Goal: Understand process/instructions: Learn how to perform a task or action

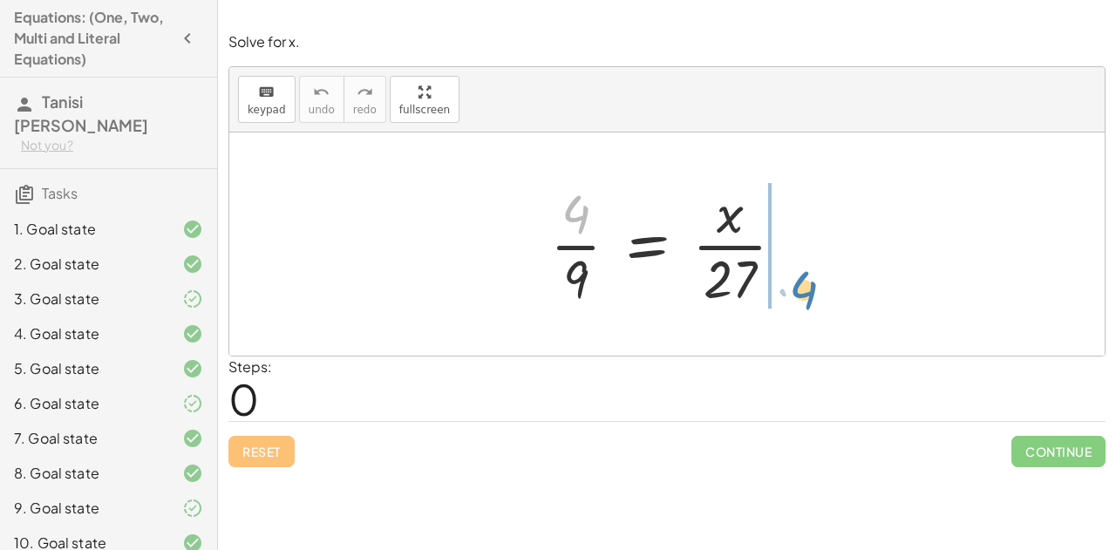
drag, startPoint x: 570, startPoint y: 214, endPoint x: 795, endPoint y: 282, distance: 235.2
click at [795, 282] on div at bounding box center [673, 244] width 265 height 134
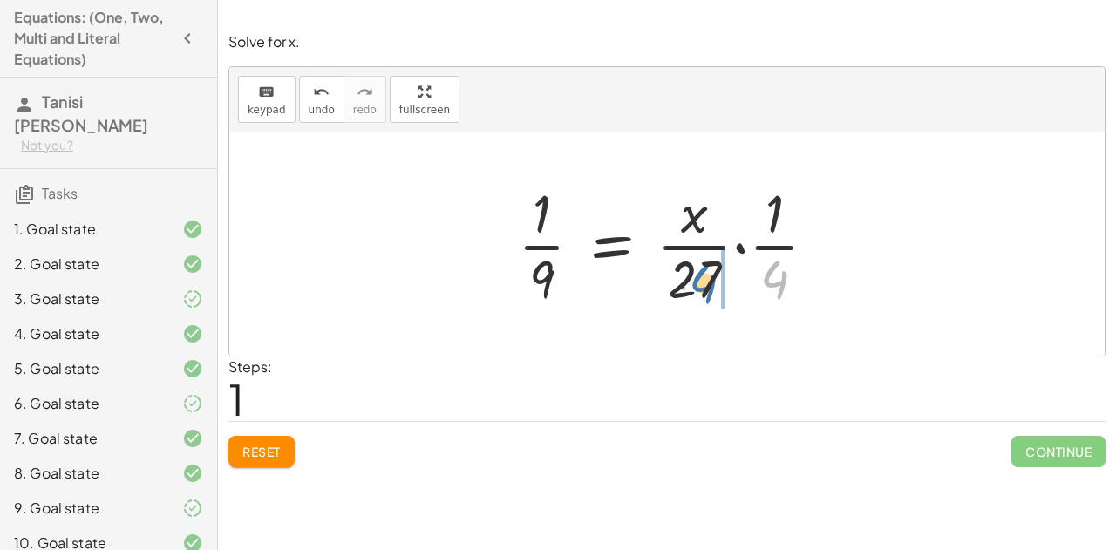
drag, startPoint x: 780, startPoint y: 281, endPoint x: 700, endPoint y: 285, distance: 80.3
click at [700, 285] on div at bounding box center [674, 244] width 330 height 134
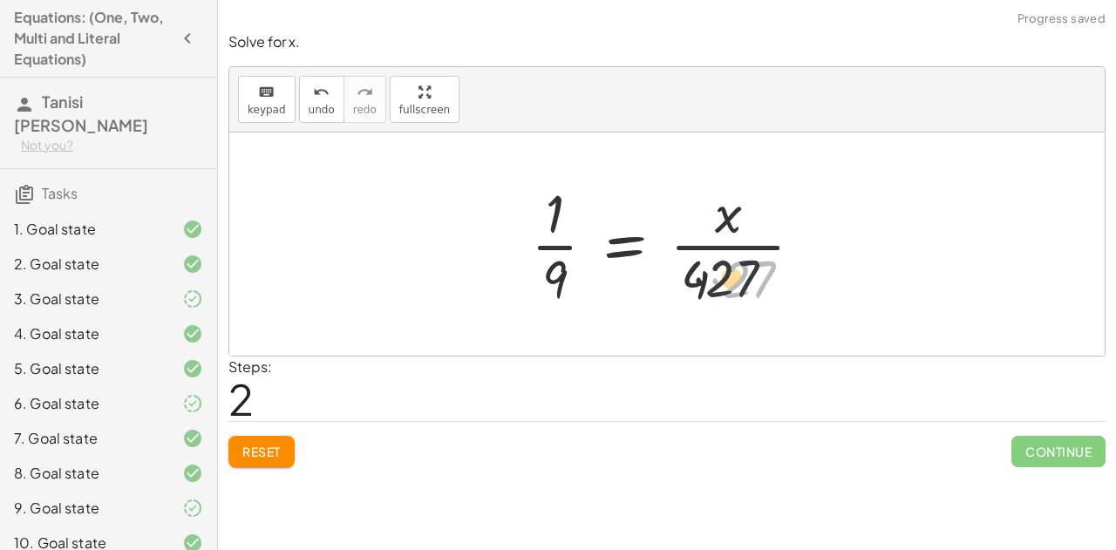
drag, startPoint x: 751, startPoint y: 270, endPoint x: 716, endPoint y: 273, distance: 35.8
click at [716, 273] on div at bounding box center [673, 244] width 303 height 134
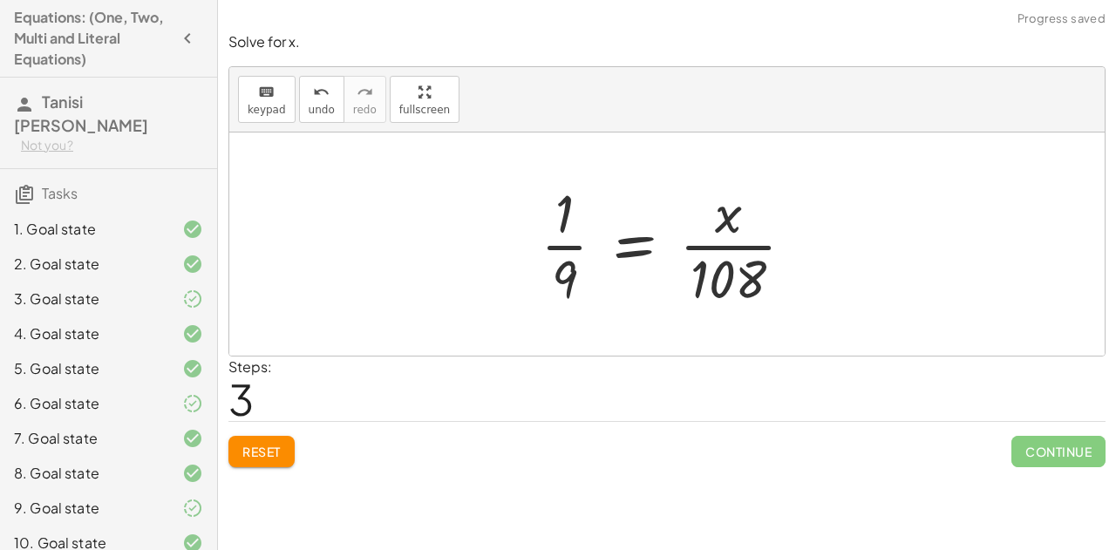
click at [263, 459] on button "Reset" at bounding box center [261, 451] width 66 height 31
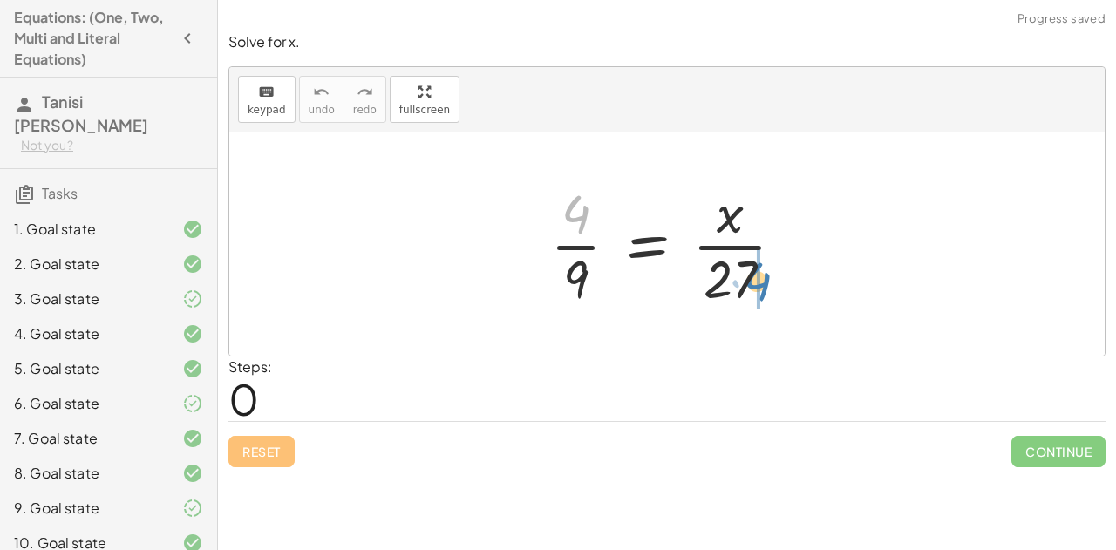
drag, startPoint x: 574, startPoint y: 216, endPoint x: 755, endPoint y: 283, distance: 193.3
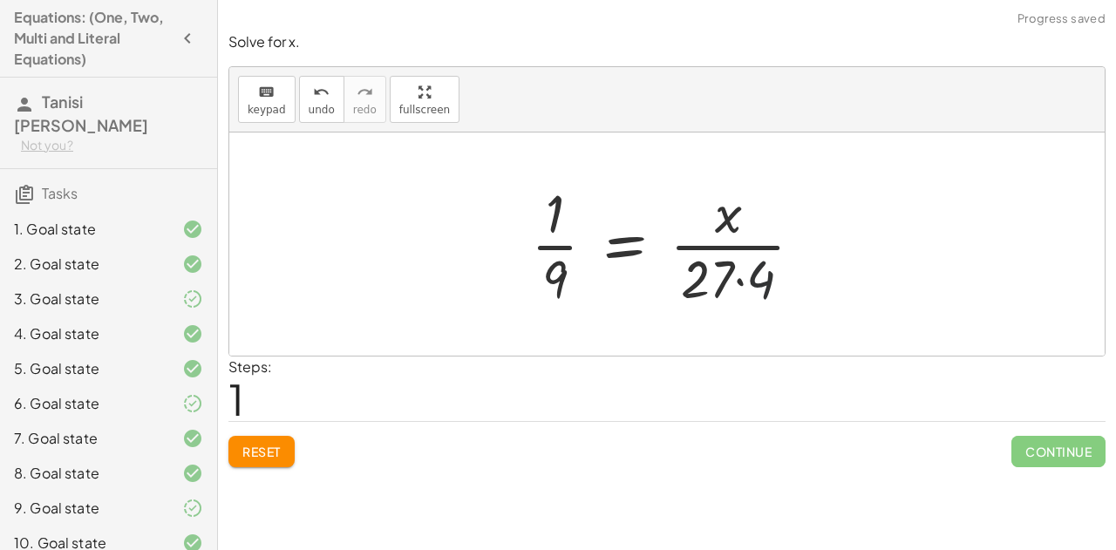
drag, startPoint x: 781, startPoint y: 284, endPoint x: 770, endPoint y: 282, distance: 11.6
click at [770, 282] on div at bounding box center [673, 244] width 303 height 134
drag, startPoint x: 758, startPoint y: 280, endPoint x: 707, endPoint y: 278, distance: 51.5
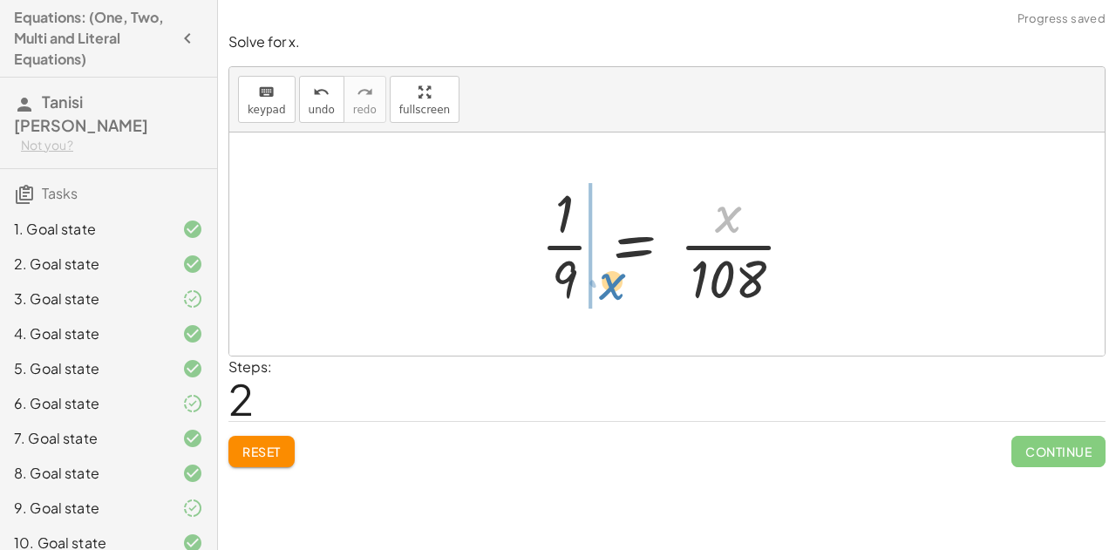
drag, startPoint x: 723, startPoint y: 215, endPoint x: 605, endPoint y: 285, distance: 137.5
click at [605, 285] on div at bounding box center [674, 244] width 285 height 134
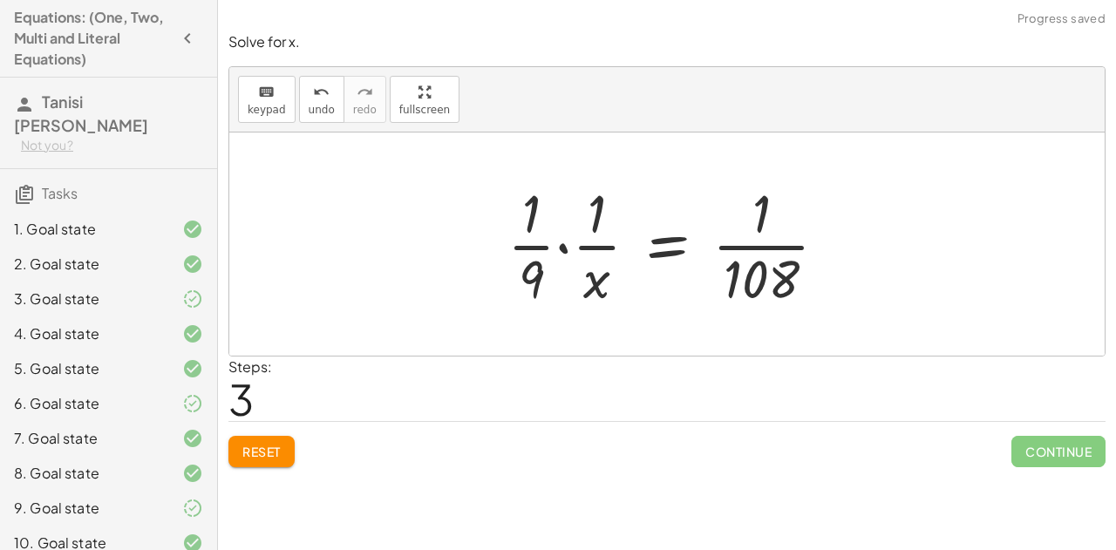
click at [254, 455] on span "Reset" at bounding box center [261, 452] width 38 height 16
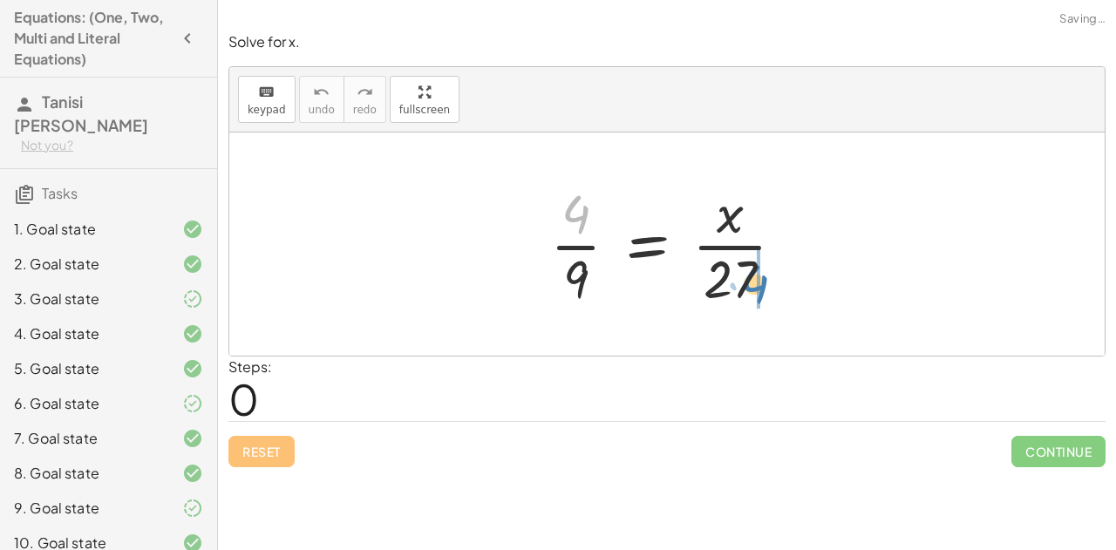
drag, startPoint x: 575, startPoint y: 212, endPoint x: 753, endPoint y: 281, distance: 190.7
click at [753, 281] on div at bounding box center [673, 244] width 265 height 134
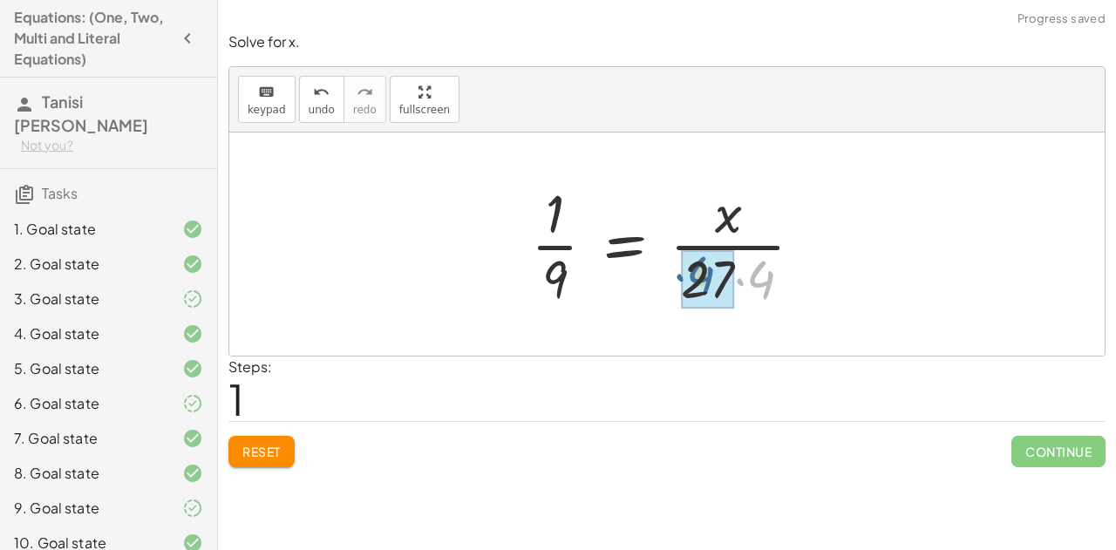
drag, startPoint x: 772, startPoint y: 277, endPoint x: 712, endPoint y: 275, distance: 60.2
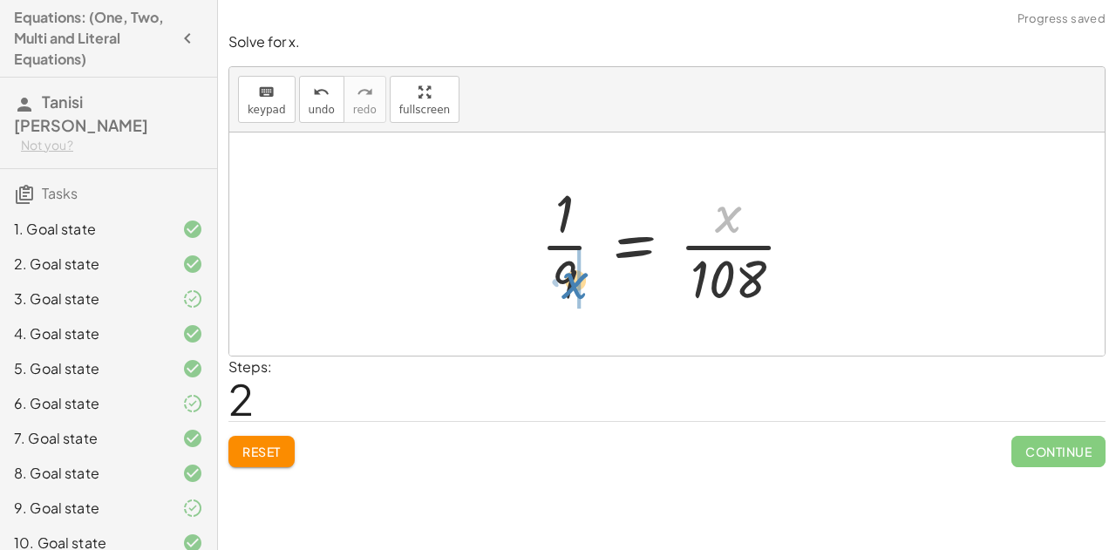
drag, startPoint x: 727, startPoint y: 214, endPoint x: 574, endPoint y: 281, distance: 167.5
click at [574, 281] on div at bounding box center [674, 244] width 285 height 134
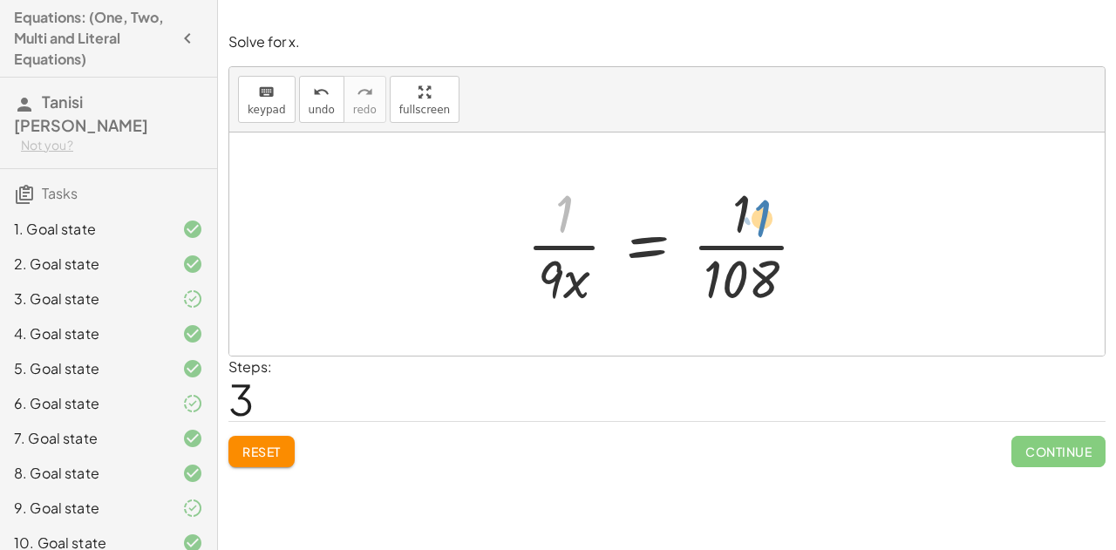
drag, startPoint x: 570, startPoint y: 219, endPoint x: 758, endPoint y: 221, distance: 188.3
click at [758, 221] on div at bounding box center [674, 244] width 312 height 134
drag, startPoint x: 731, startPoint y: 215, endPoint x: 517, endPoint y: 224, distance: 214.6
click at [518, 224] on div at bounding box center [674, 244] width 312 height 134
click at [749, 282] on div at bounding box center [674, 244] width 312 height 134
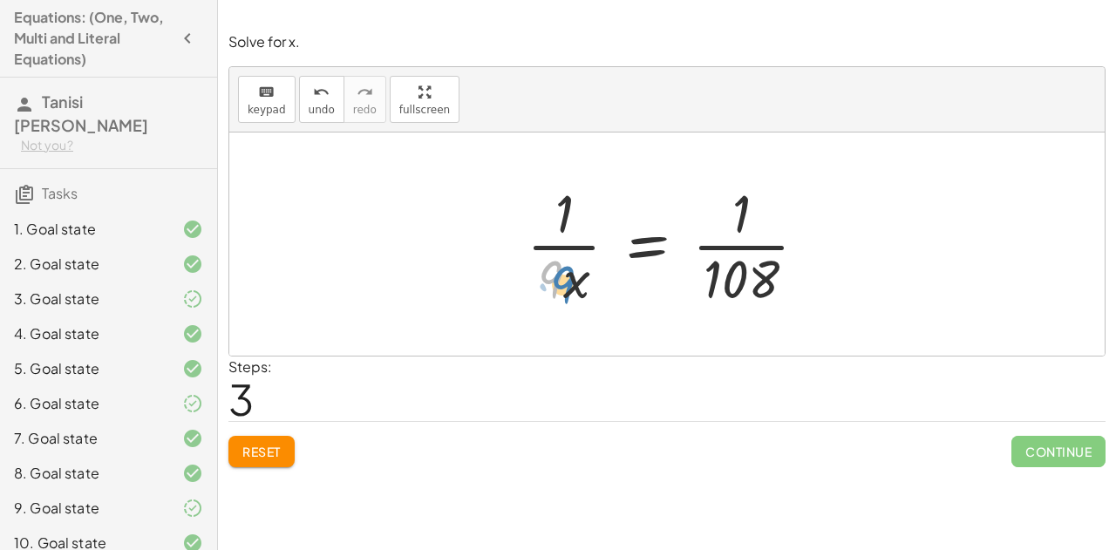
click at [560, 276] on div at bounding box center [674, 244] width 312 height 134
drag, startPoint x: 564, startPoint y: 210, endPoint x: 610, endPoint y: 208, distance: 46.2
click at [610, 208] on div at bounding box center [674, 244] width 312 height 134
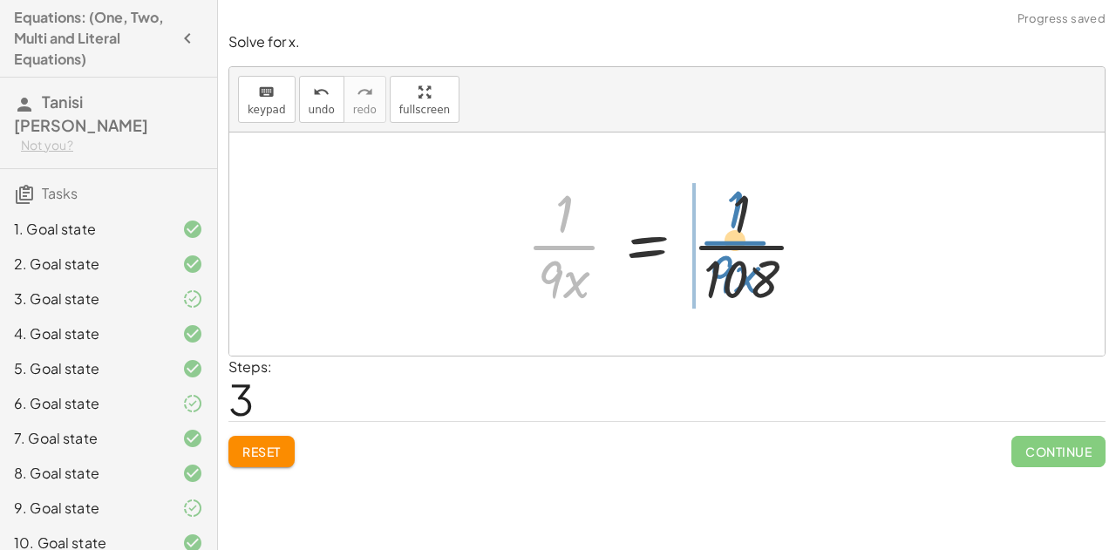
drag, startPoint x: 570, startPoint y: 237, endPoint x: 742, endPoint y: 233, distance: 171.8
click at [742, 233] on div at bounding box center [674, 244] width 312 height 134
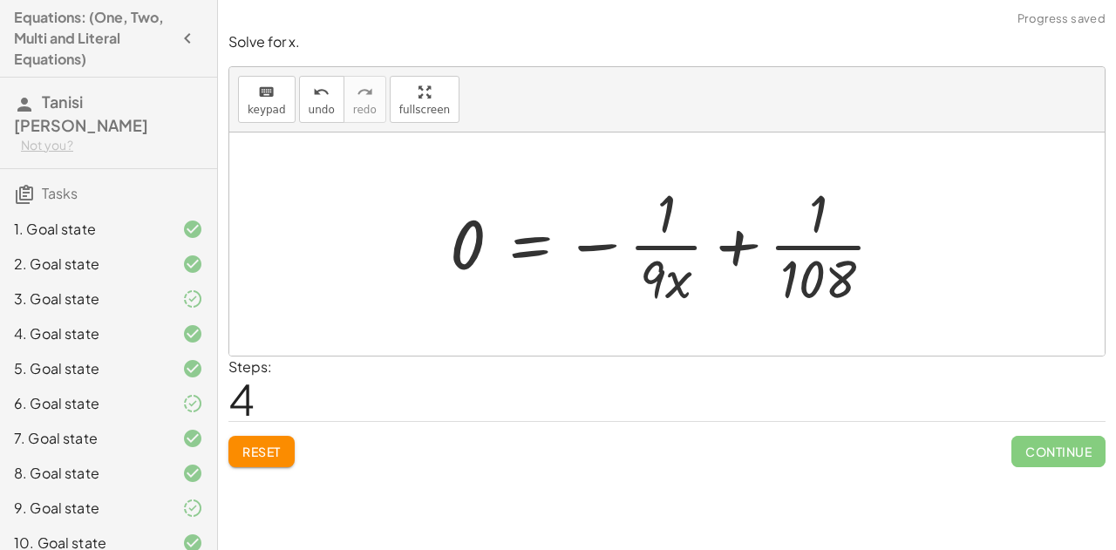
click at [262, 452] on span "Reset" at bounding box center [261, 452] width 38 height 16
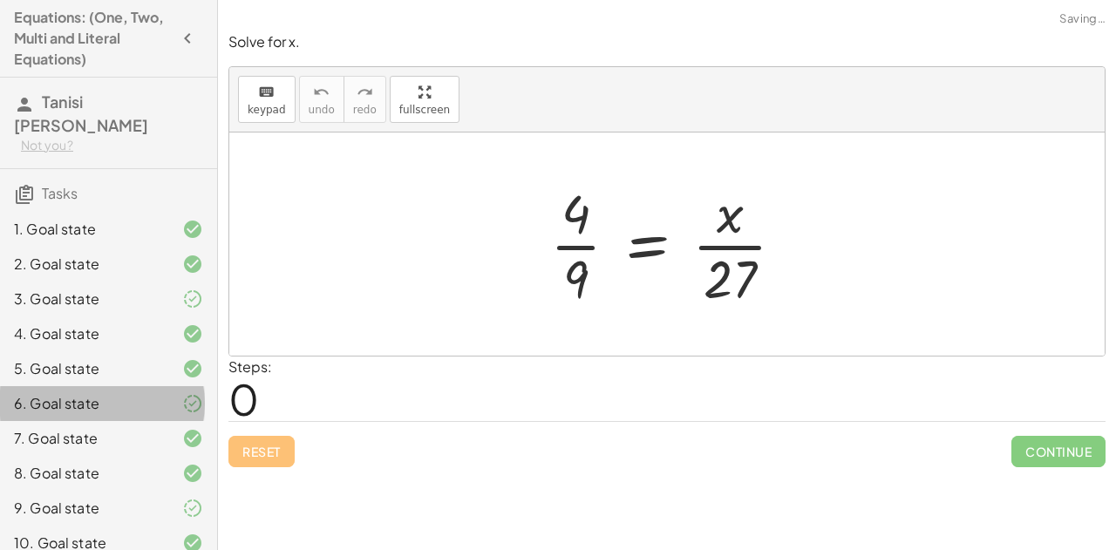
click at [75, 393] on div "6. Goal state" at bounding box center [84, 403] width 140 height 21
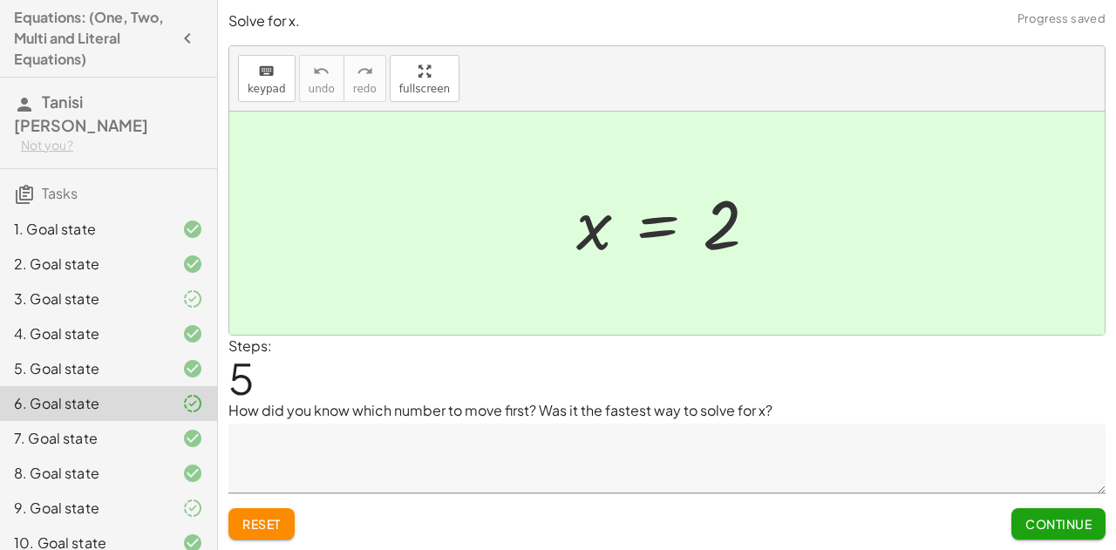
click at [96, 498] on div "9. Goal state" at bounding box center [84, 508] width 140 height 21
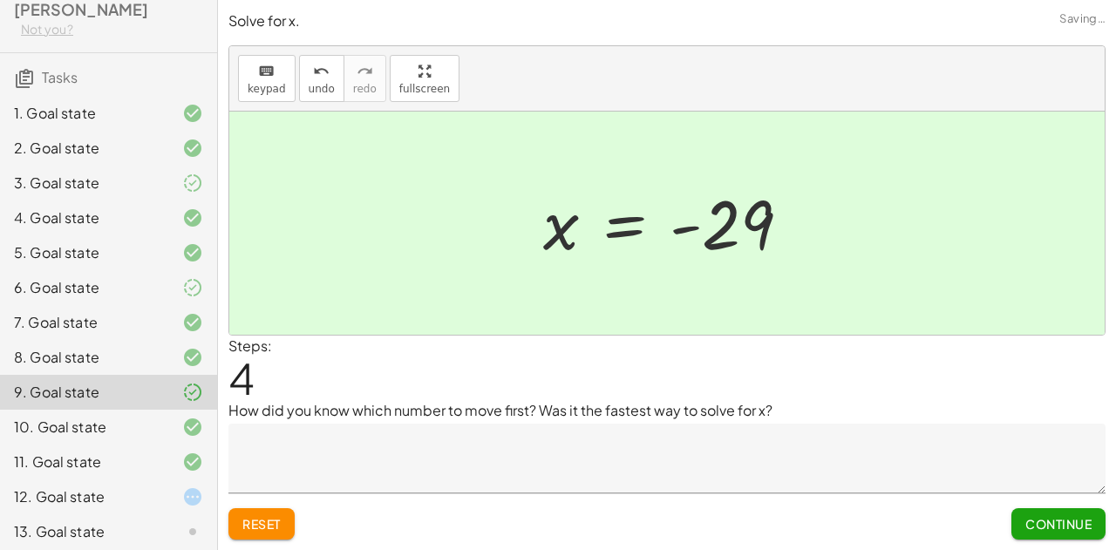
scroll to position [121, 0]
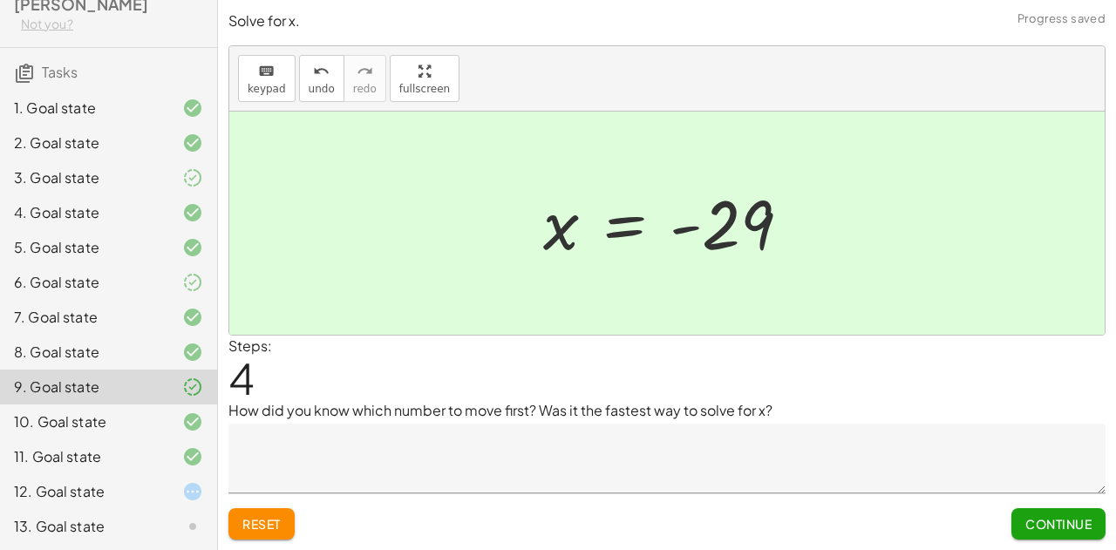
click at [71, 446] on div "11. Goal state" at bounding box center [84, 456] width 140 height 21
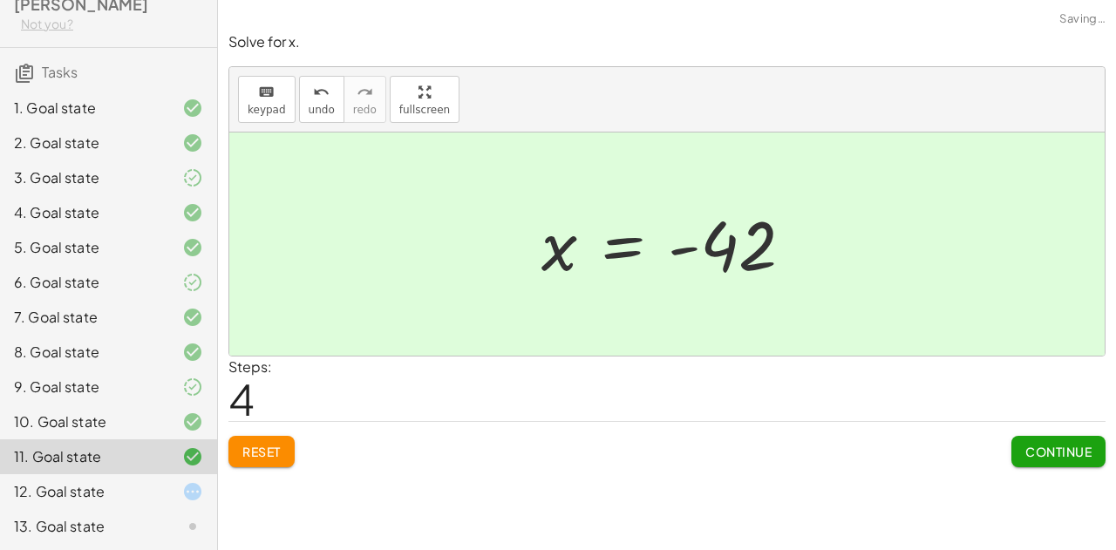
click at [95, 481] on div "12. Goal state" at bounding box center [84, 491] width 140 height 21
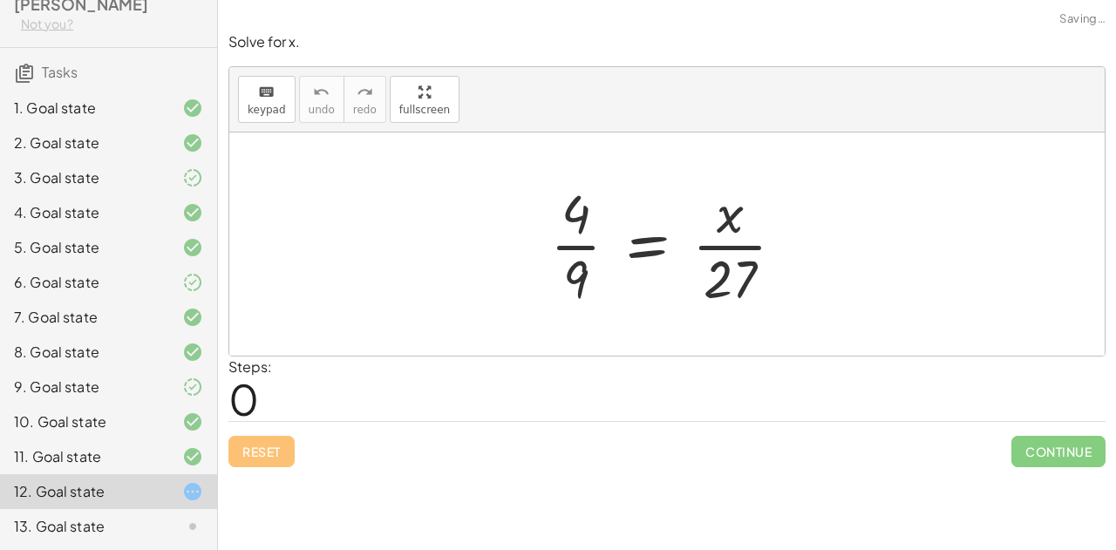
click at [108, 516] on div "13. Goal state" at bounding box center [84, 526] width 140 height 21
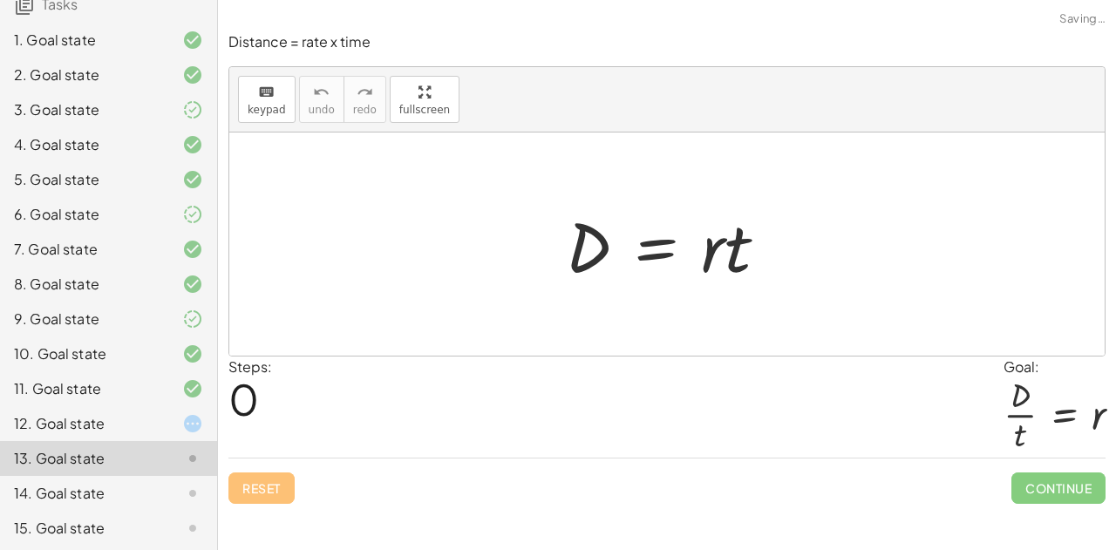
scroll to position [189, 0]
drag, startPoint x: 737, startPoint y: 260, endPoint x: 581, endPoint y: 323, distance: 168.2
click at [581, 323] on div "· t D = · r · t" at bounding box center [666, 243] width 875 height 223
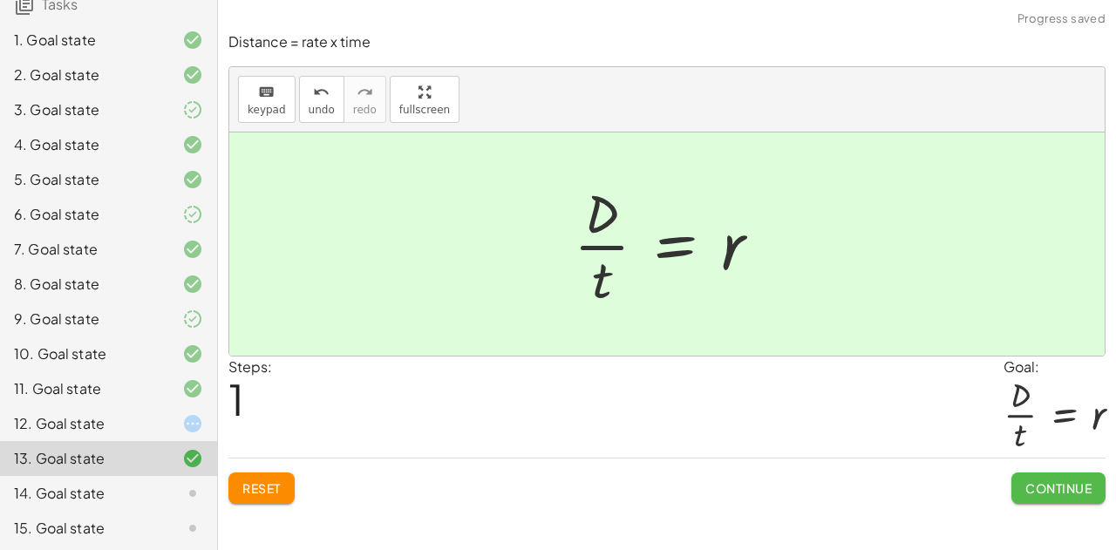
click at [1063, 486] on span "Continue" at bounding box center [1058, 488] width 66 height 16
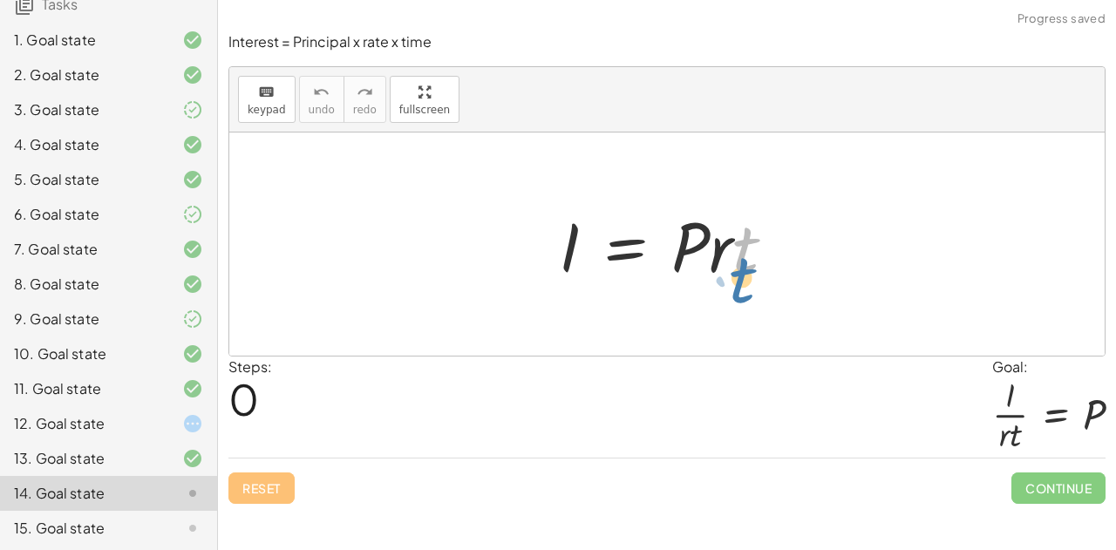
drag, startPoint x: 735, startPoint y: 254, endPoint x: 747, endPoint y: 257, distance: 12.7
click at [747, 257] on div at bounding box center [674, 245] width 248 height 90
drag, startPoint x: 710, startPoint y: 262, endPoint x: 564, endPoint y: 336, distance: 162.9
click at [564, 336] on div "· r I = · P · r · t" at bounding box center [666, 243] width 875 height 223
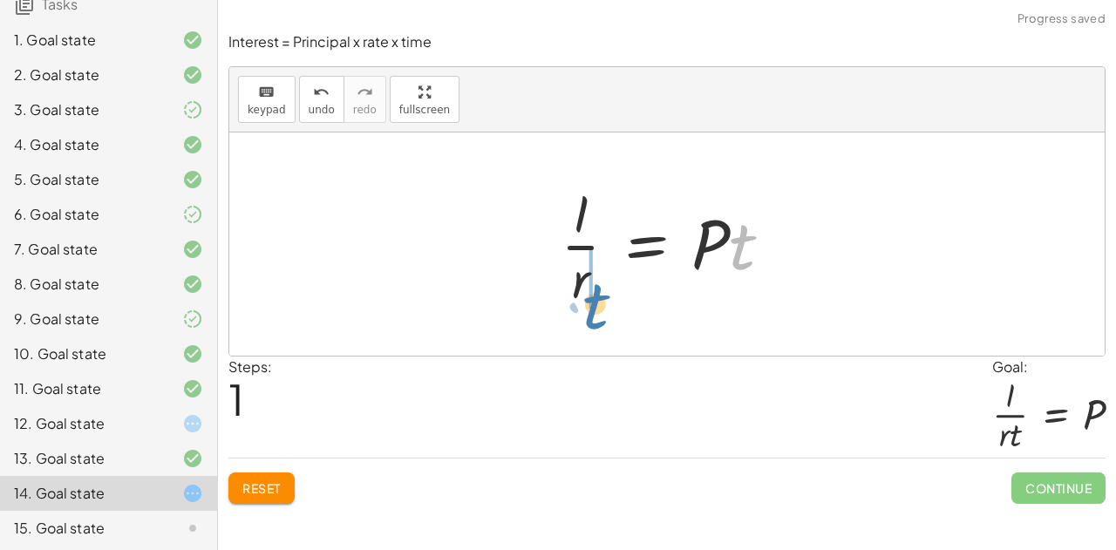
drag, startPoint x: 739, startPoint y: 256, endPoint x: 581, endPoint y: 313, distance: 167.6
click at [581, 313] on div "I = · P · r · t · t I = · P · r · t ·" at bounding box center [666, 244] width 265 height 143
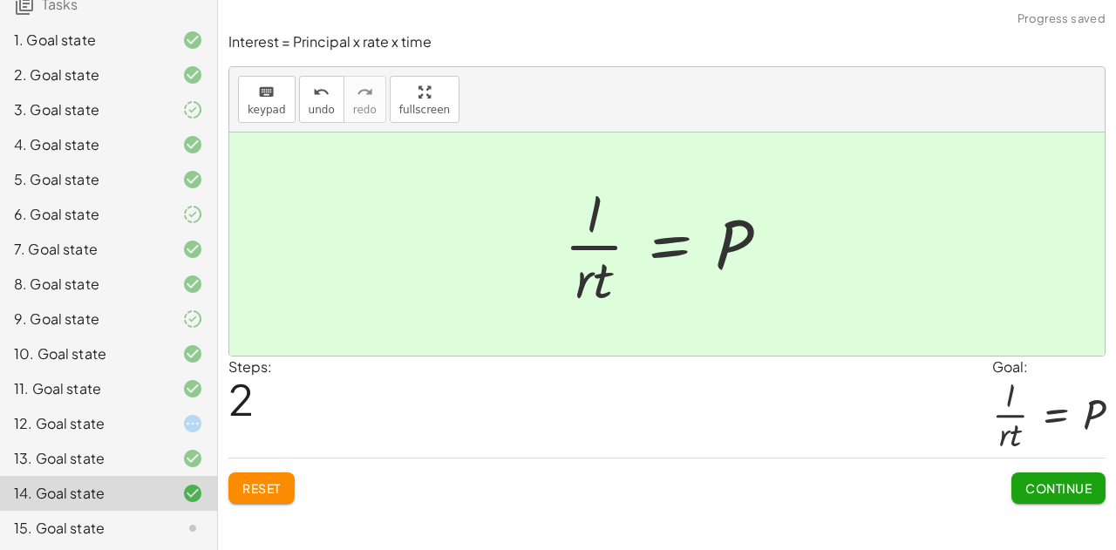
click at [1056, 467] on div "Continue" at bounding box center [1058, 480] width 94 height 45
click at [1052, 480] on span "Continue" at bounding box center [1058, 488] width 66 height 16
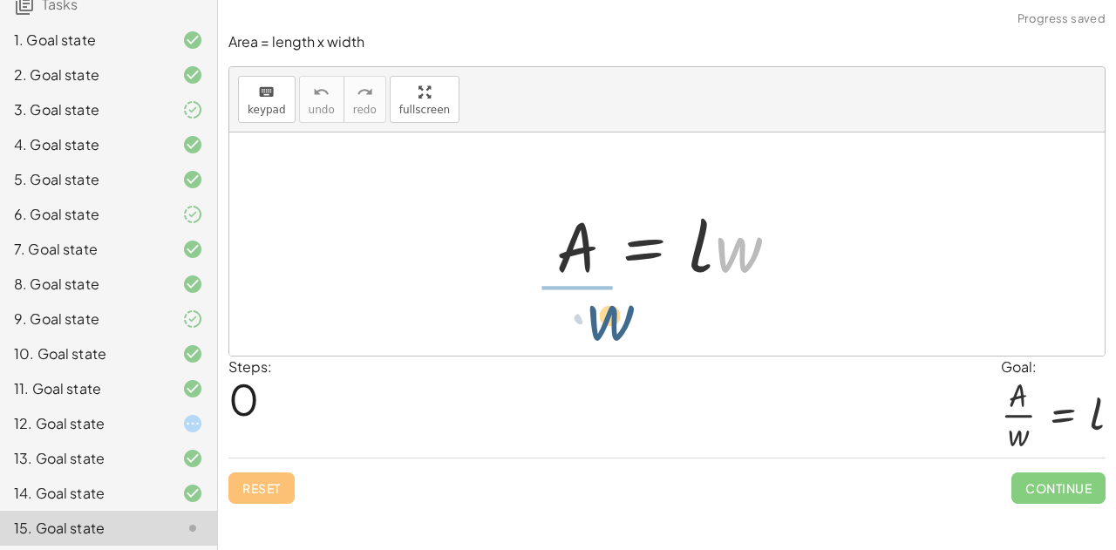
drag, startPoint x: 738, startPoint y: 255, endPoint x: 594, endPoint y: 331, distance: 163.4
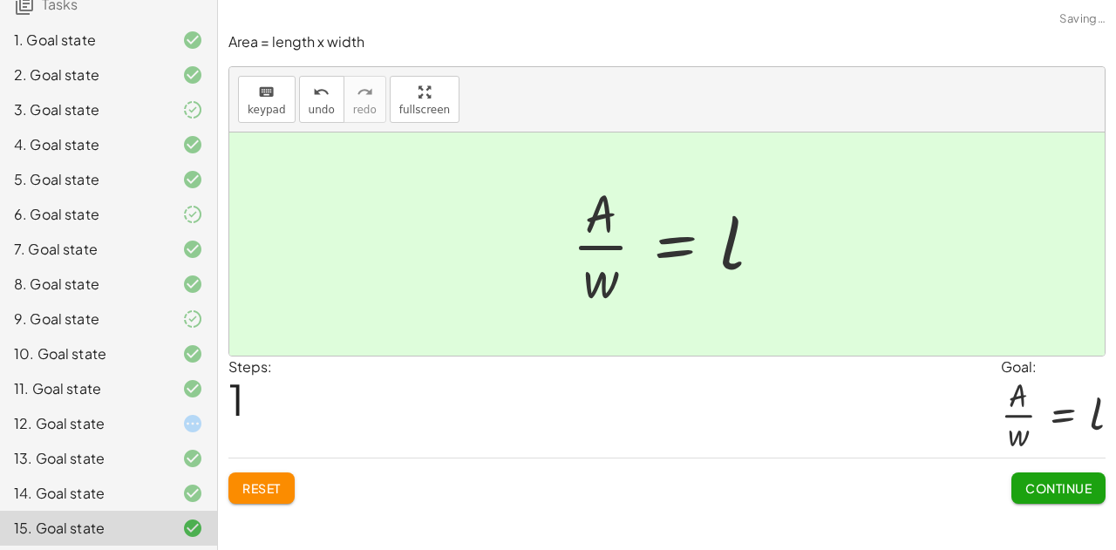
click at [1073, 486] on span "Continue" at bounding box center [1058, 488] width 66 height 16
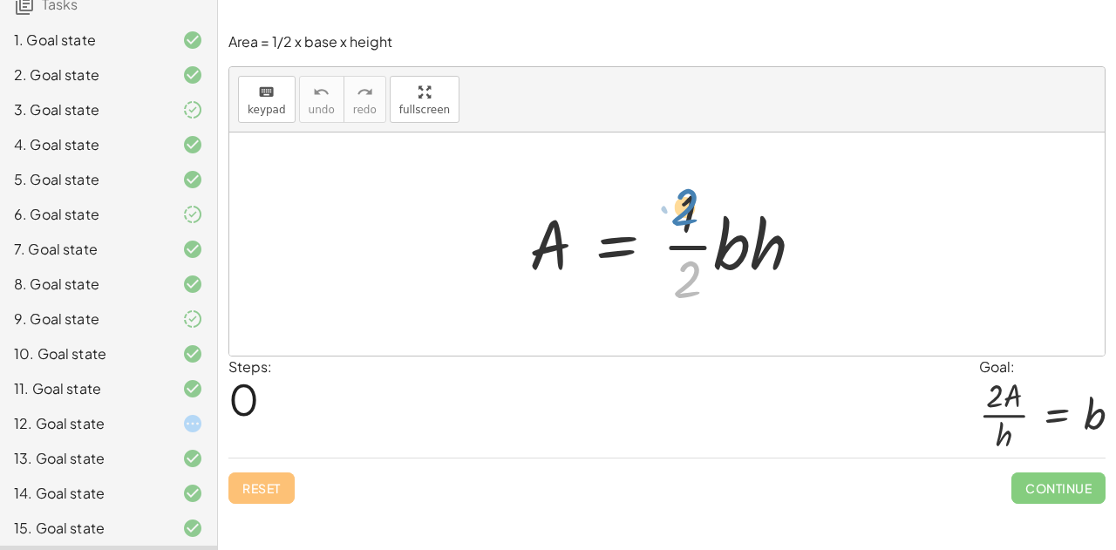
drag, startPoint x: 682, startPoint y: 292, endPoint x: 675, endPoint y: 224, distance: 68.3
click at [675, 224] on div at bounding box center [673, 244] width 306 height 134
drag, startPoint x: 678, startPoint y: 289, endPoint x: 694, endPoint y: 215, distance: 75.7
click at [694, 215] on div at bounding box center [673, 244] width 306 height 134
drag, startPoint x: 682, startPoint y: 280, endPoint x: 674, endPoint y: 204, distance: 76.2
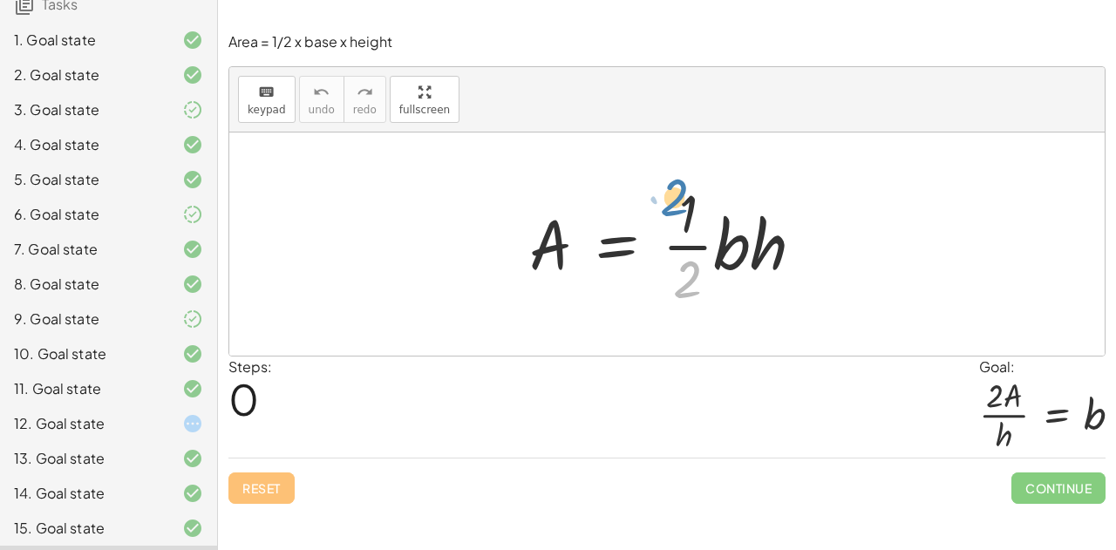
click at [674, 204] on div at bounding box center [673, 244] width 306 height 134
drag, startPoint x: 758, startPoint y: 240, endPoint x: 563, endPoint y: 313, distance: 208.5
click at [563, 313] on div "· h A = · · 1 · 2 · b · h" at bounding box center [667, 244] width 328 height 143
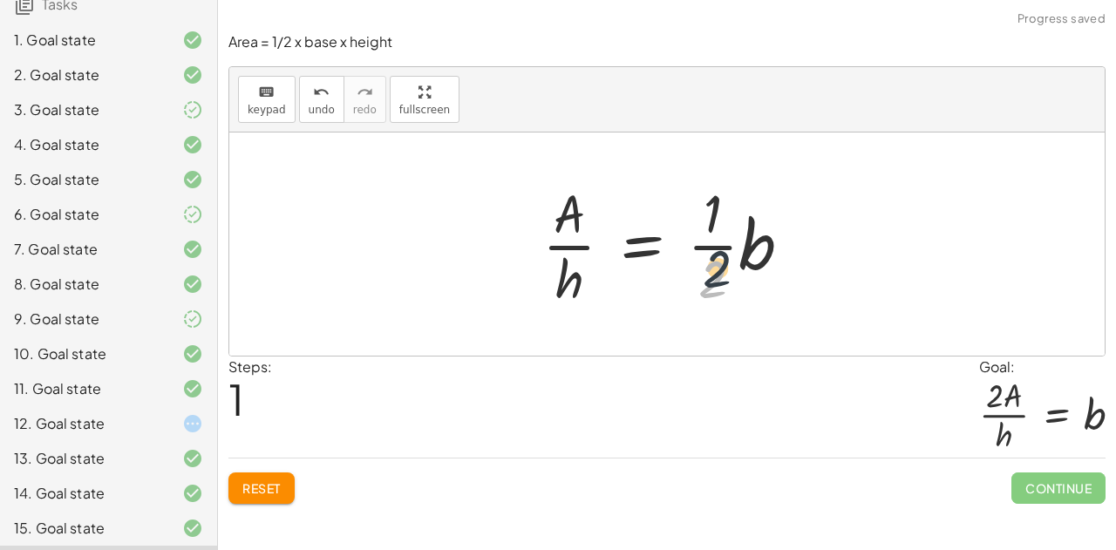
drag, startPoint x: 686, startPoint y: 285, endPoint x: 704, endPoint y: 274, distance: 21.5
click at [704, 274] on div at bounding box center [673, 244] width 281 height 134
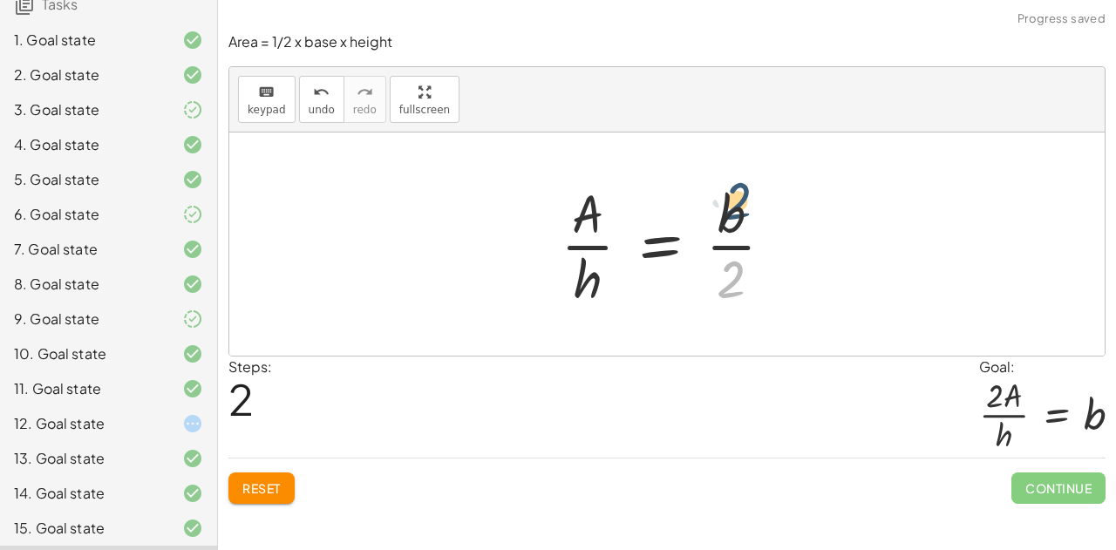
drag, startPoint x: 730, startPoint y: 285, endPoint x: 732, endPoint y: 193, distance: 92.4
click at [732, 193] on div at bounding box center [674, 244] width 244 height 134
click at [267, 492] on span "Reset" at bounding box center [261, 488] width 38 height 16
